Goal: Task Accomplishment & Management: Manage account settings

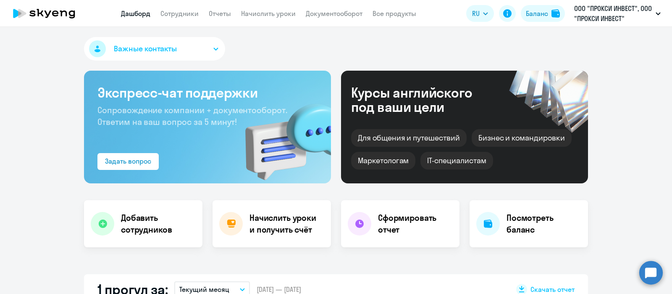
click at [552, 14] on img at bounding box center [556, 13] width 8 height 8
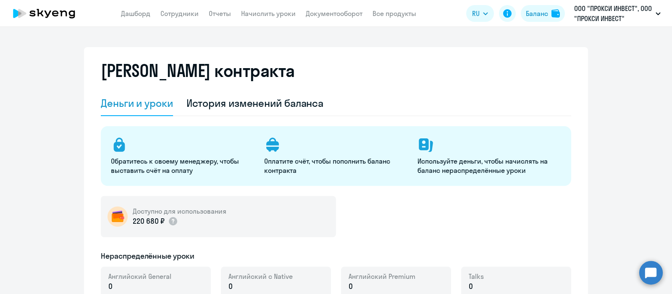
select select "english_adult_not_native_speaker"
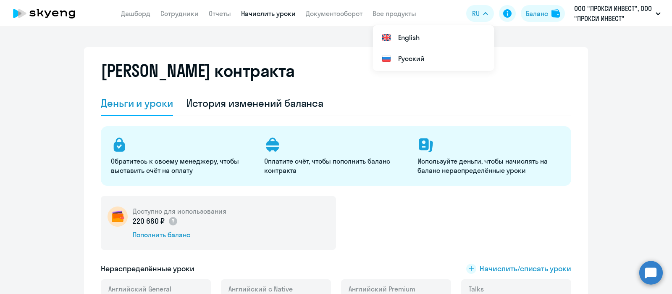
click at [255, 16] on link "Начислить уроки" at bounding box center [268, 13] width 55 height 8
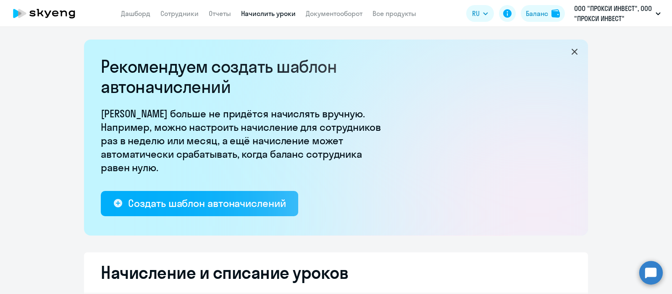
select select "10"
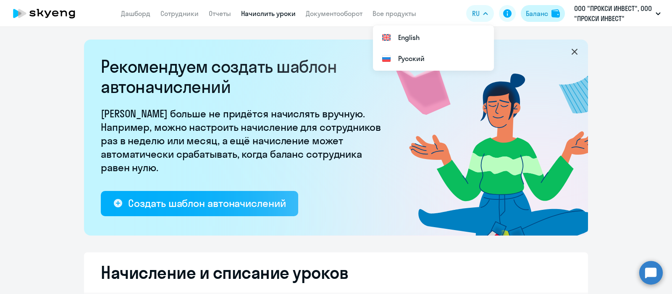
click at [539, 11] on div "Баланс" at bounding box center [537, 13] width 22 height 10
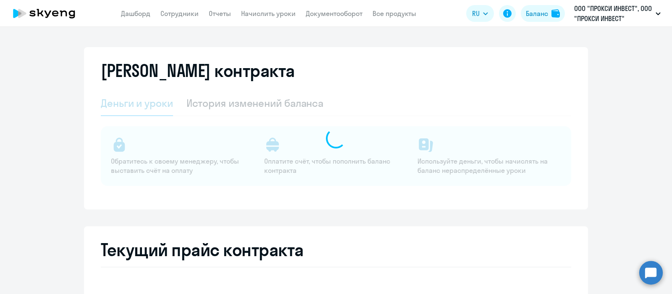
select select "english_adult_not_native_speaker"
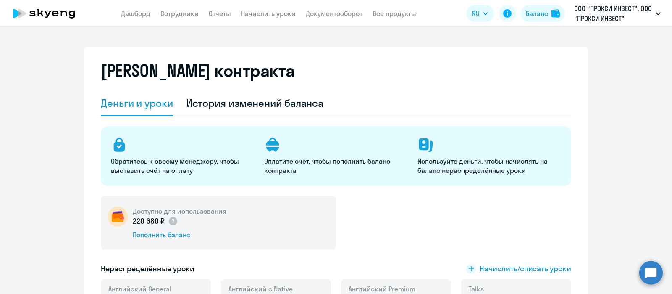
scroll to position [105, 0]
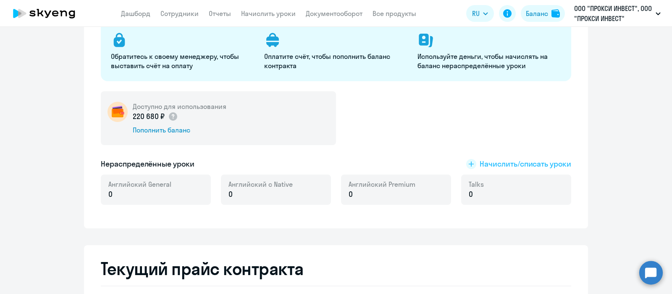
click at [509, 167] on span "Начислить/списать уроки" at bounding box center [526, 163] width 92 height 11
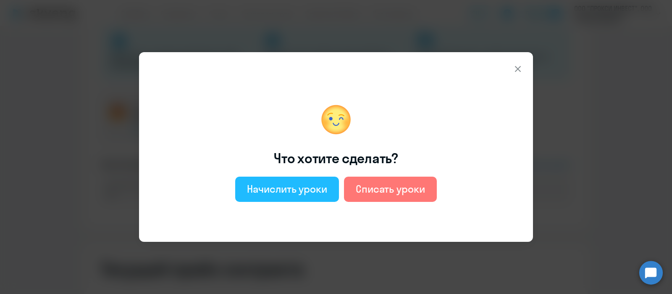
click at [314, 187] on div "Начислить уроки" at bounding box center [287, 188] width 80 height 13
select select "english_adult_not_native_speaker"
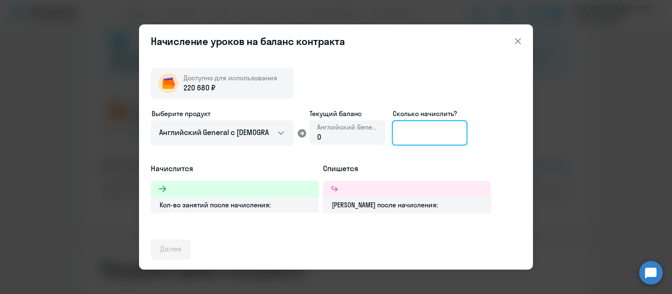
click at [426, 133] on input at bounding box center [430, 132] width 76 height 25
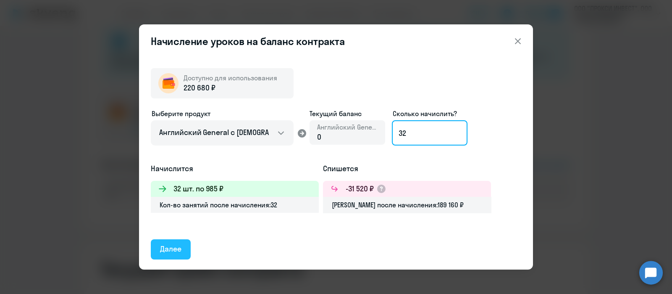
type input "32"
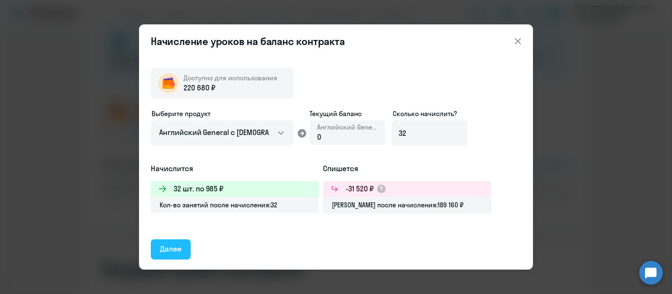
click at [170, 249] on div "Далее" at bounding box center [170, 248] width 21 height 11
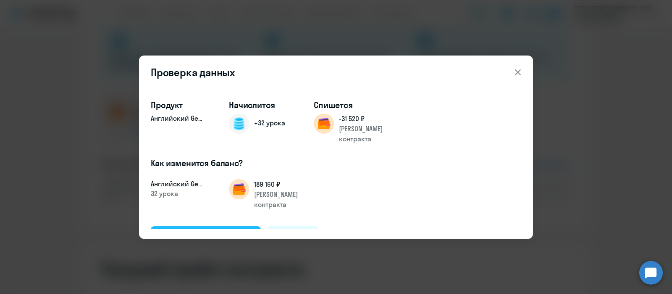
click at [239, 230] on div "Подтвердить и начислить" at bounding box center [206, 235] width 92 height 11
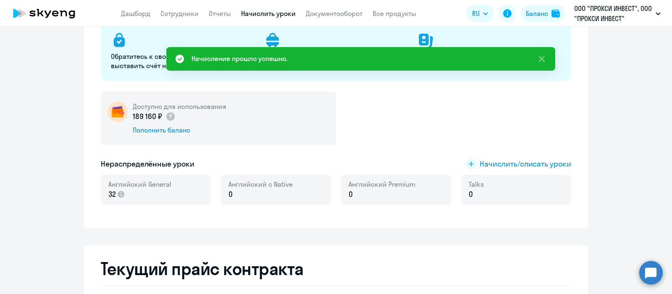
click at [275, 13] on link "Начислить уроки" at bounding box center [268, 13] width 55 height 8
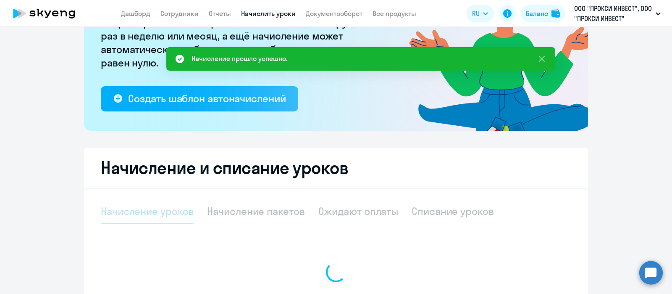
select select "10"
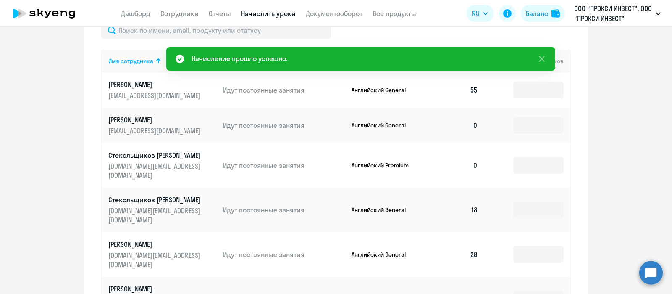
scroll to position [367, 0]
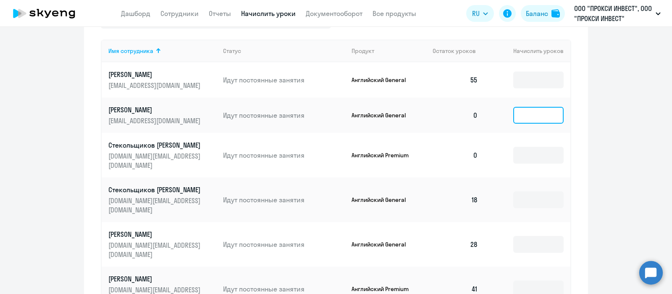
click at [530, 112] on input at bounding box center [538, 115] width 50 height 17
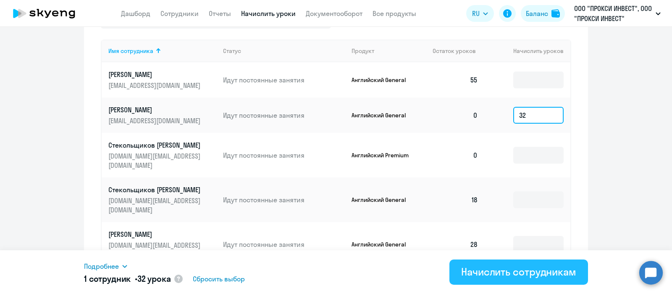
type input "32"
click at [510, 274] on div "Начислить сотрудникам" at bounding box center [518, 271] width 115 height 13
